Goal: Transaction & Acquisition: Purchase product/service

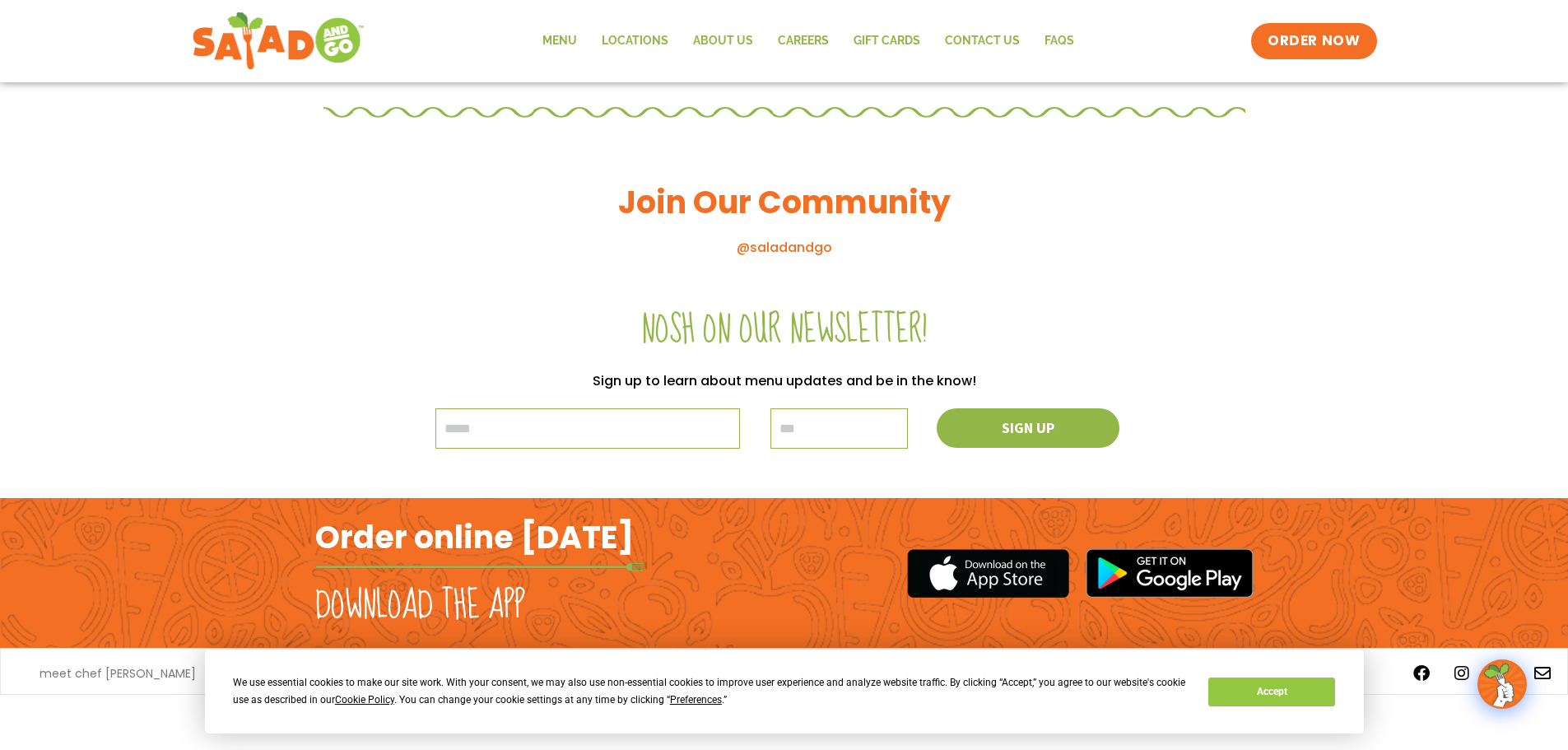
scroll to position [1490, 0]
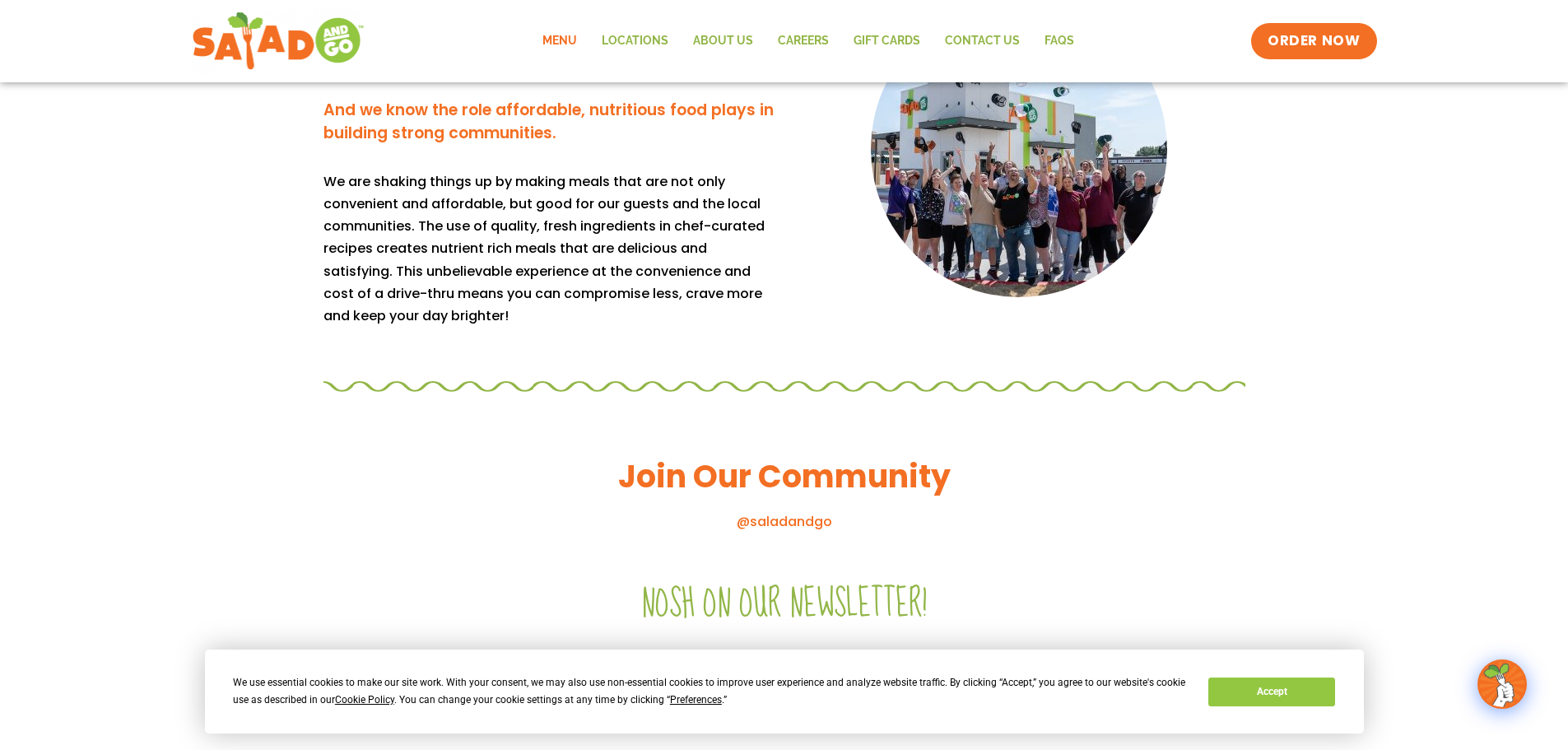
click at [546, 40] on link "Menu" at bounding box center [560, 40] width 60 height 38
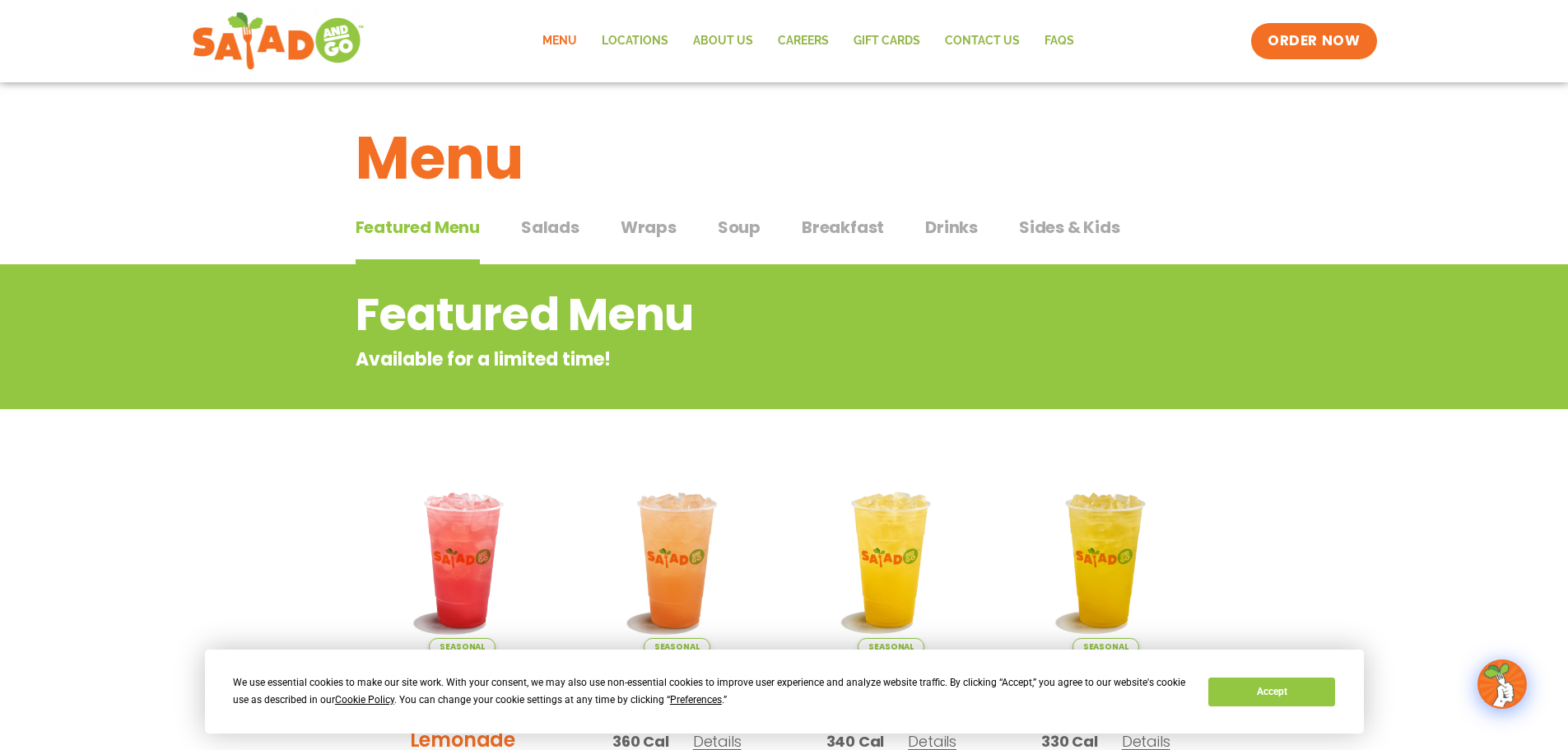
click at [551, 224] on span "Salads" at bounding box center [550, 227] width 59 height 25
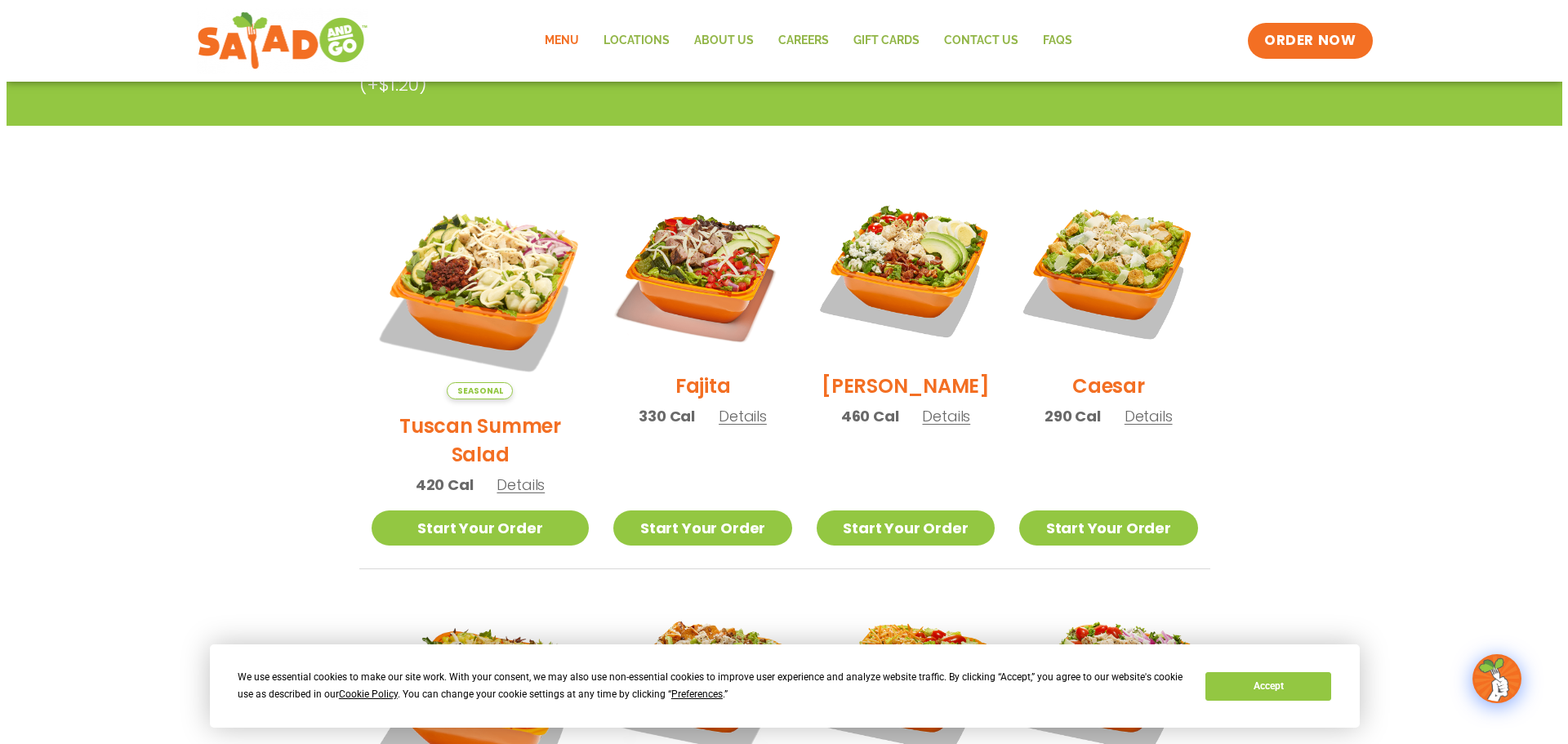
scroll to position [272, 0]
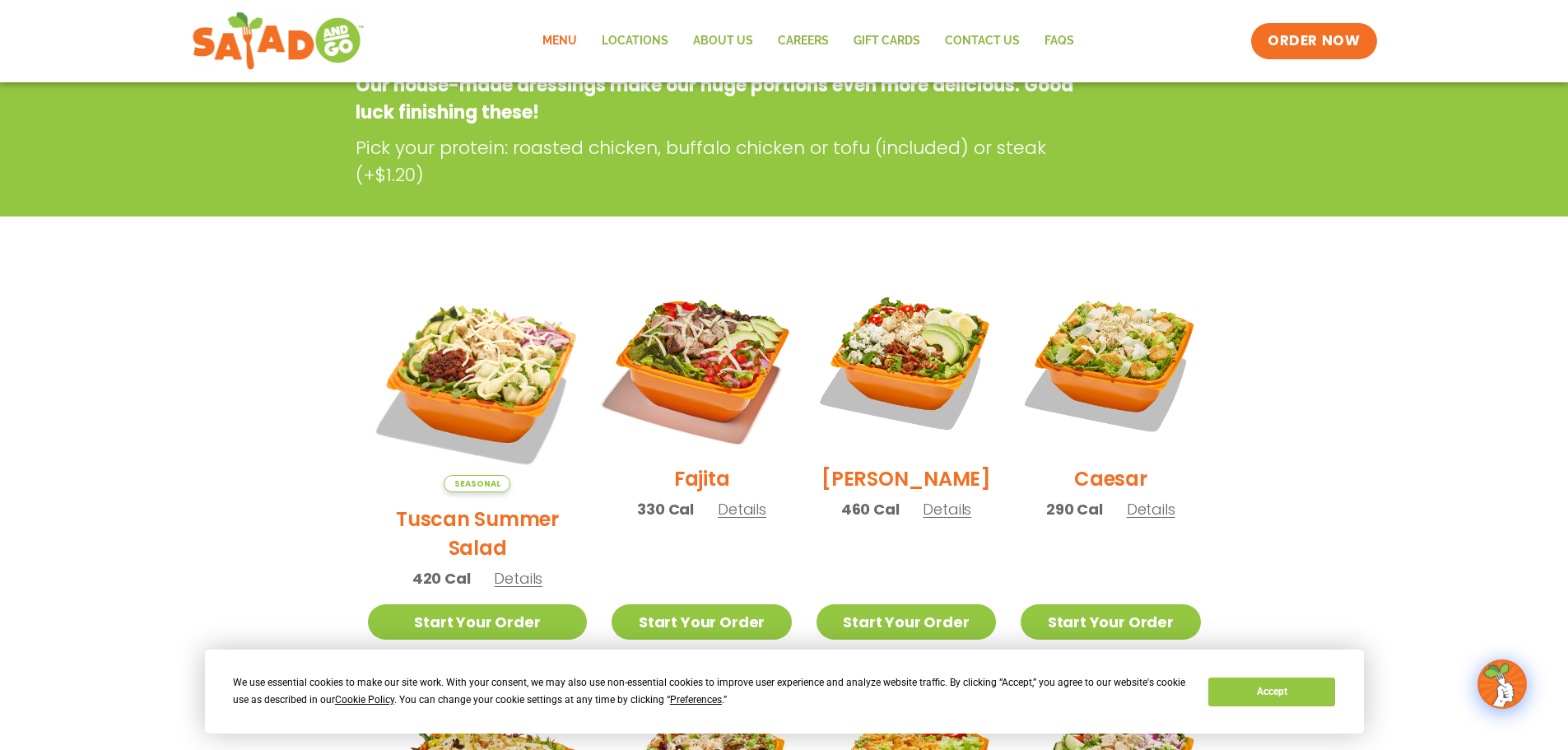
click at [681, 365] on img at bounding box center [701, 362] width 211 height 211
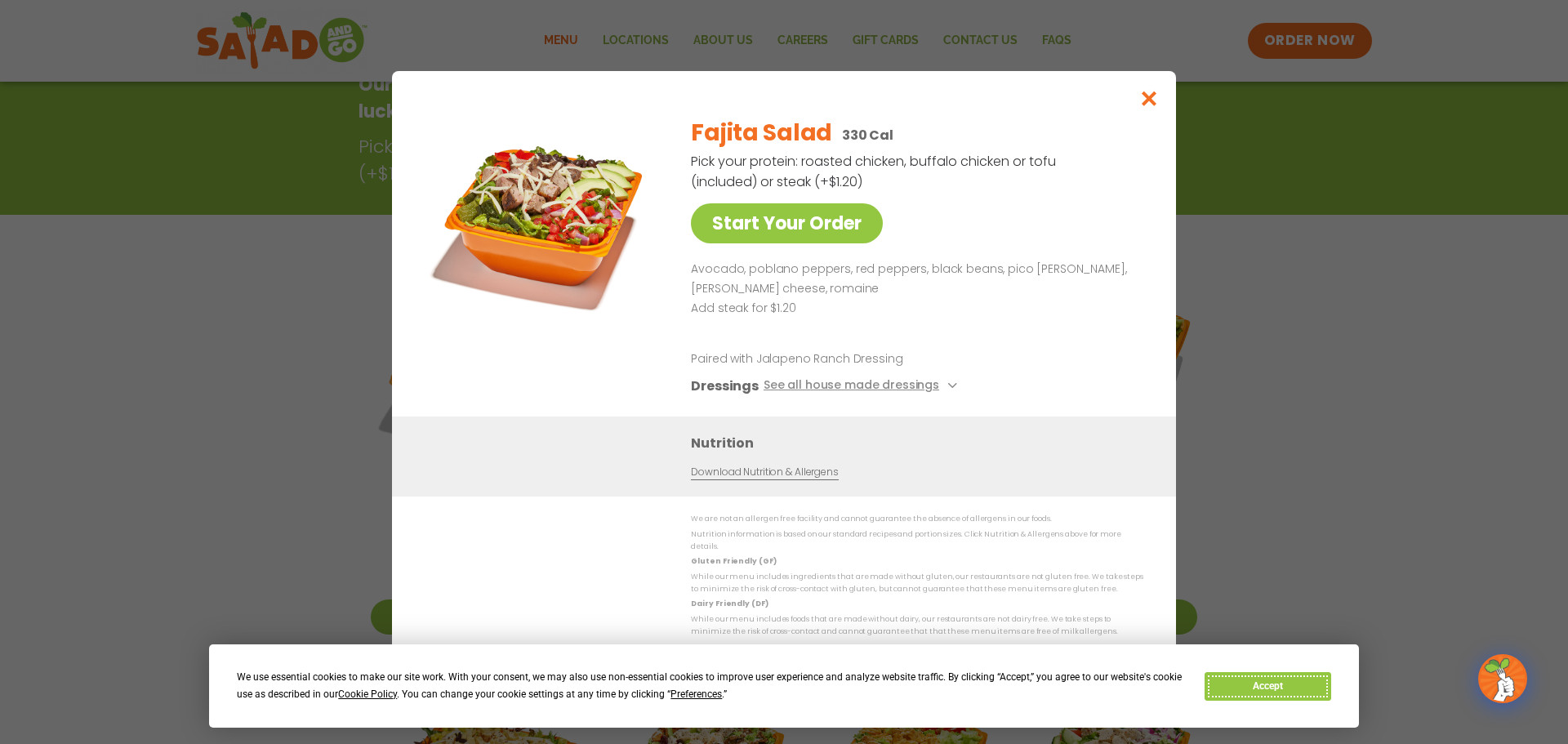
click at [1264, 690] on button "Accept" at bounding box center [1268, 687] width 126 height 29
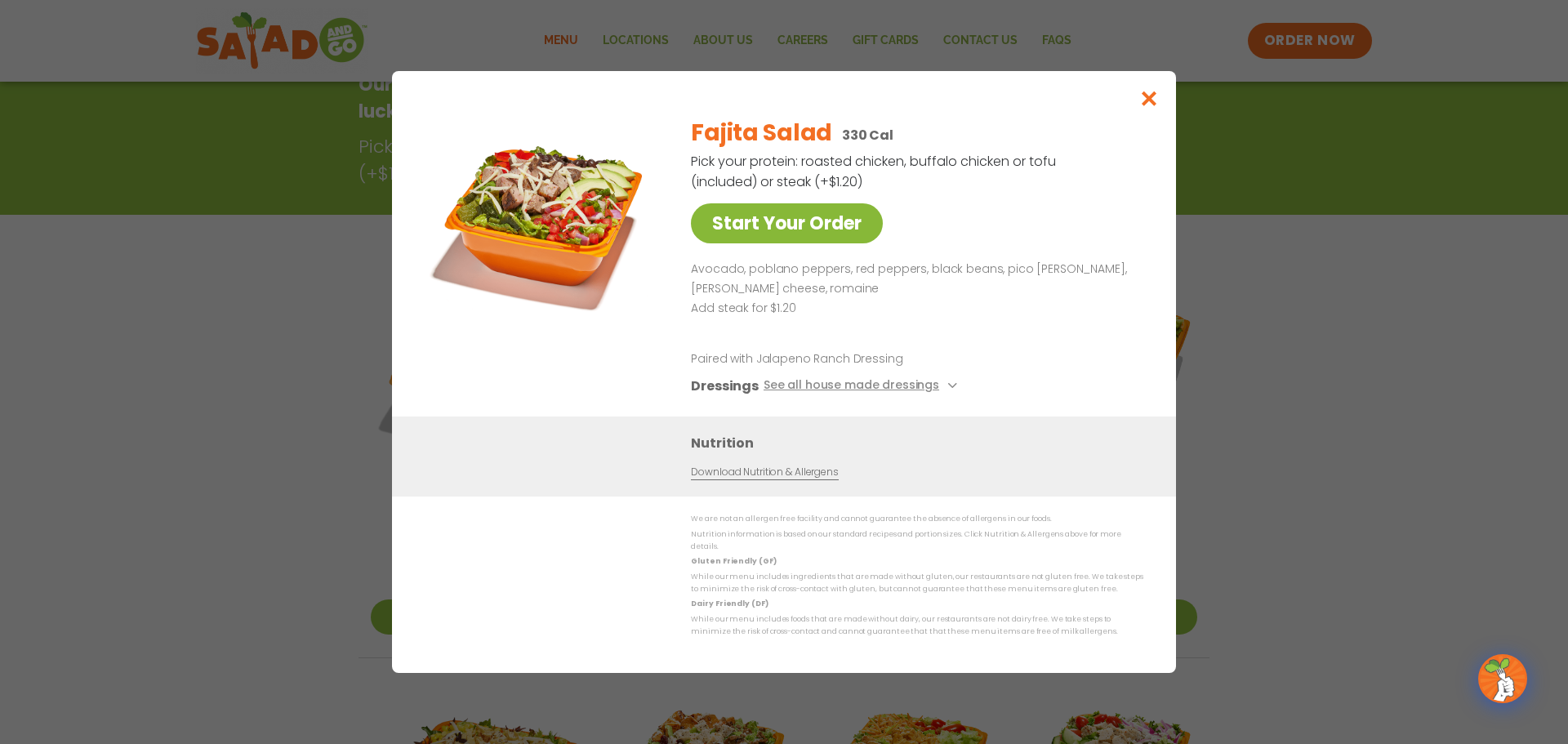
click at [824, 229] on link "Start Your Order" at bounding box center [786, 223] width 192 height 40
